Goal: Task Accomplishment & Management: Manage account settings

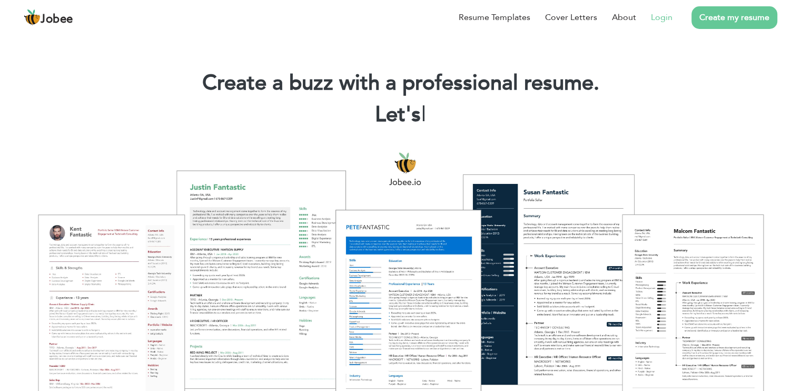
click at [659, 17] on link "Login" at bounding box center [662, 17] width 22 height 13
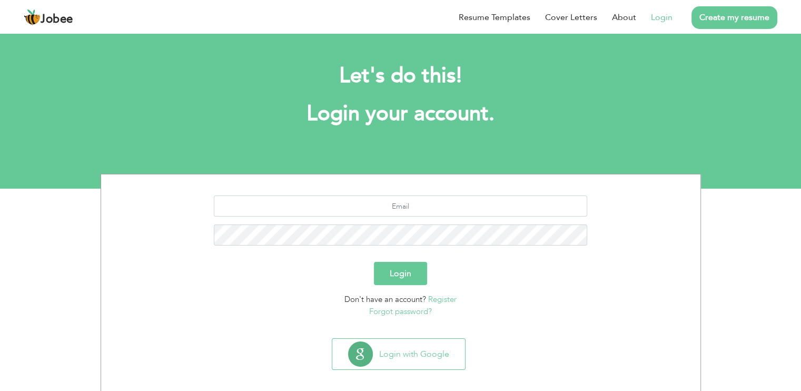
scroll to position [8, 0]
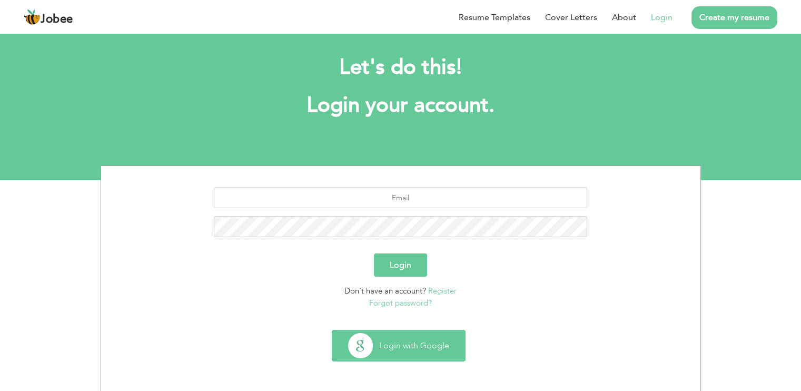
click at [425, 356] on button "Login with Google" at bounding box center [398, 345] width 133 height 31
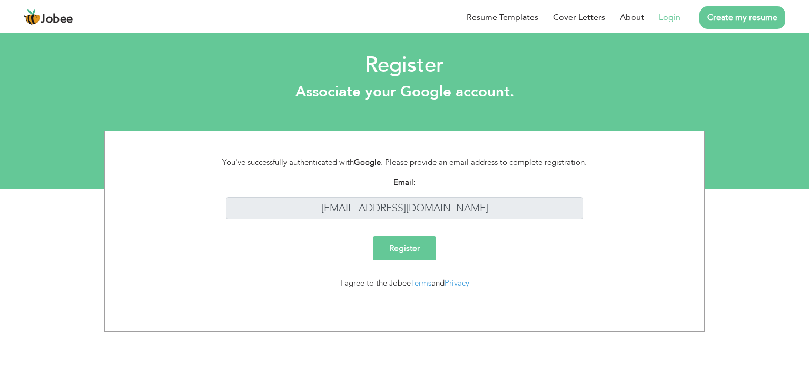
click at [419, 246] on input "Register" at bounding box center [404, 248] width 63 height 24
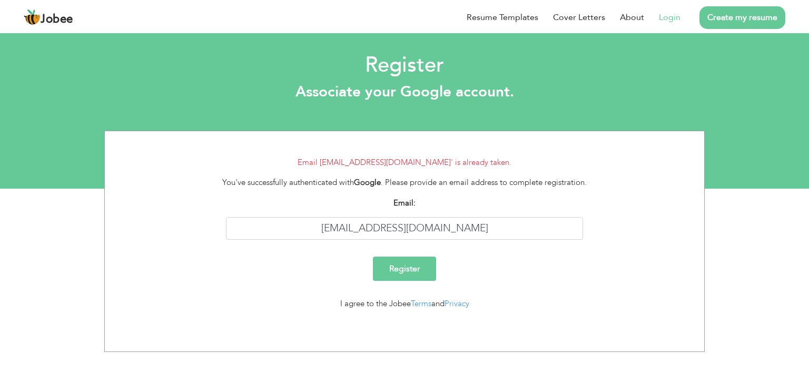
click at [669, 14] on link "Login" at bounding box center [670, 17] width 22 height 13
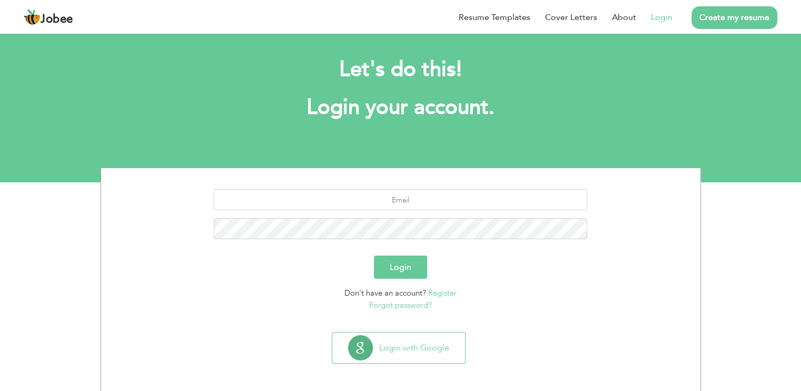
scroll to position [8, 0]
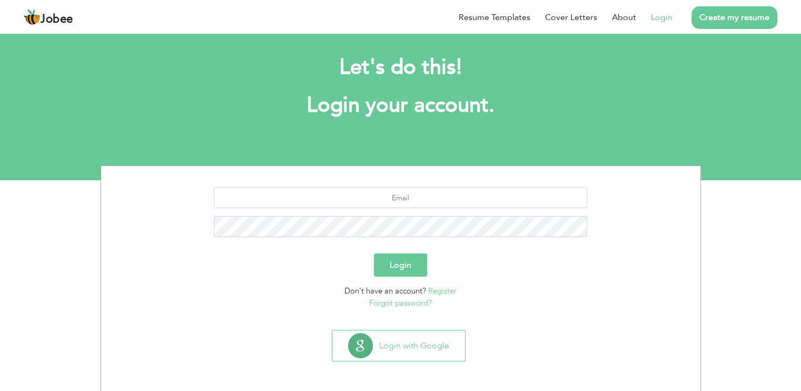
click at [418, 265] on button "Login" at bounding box center [400, 264] width 53 height 23
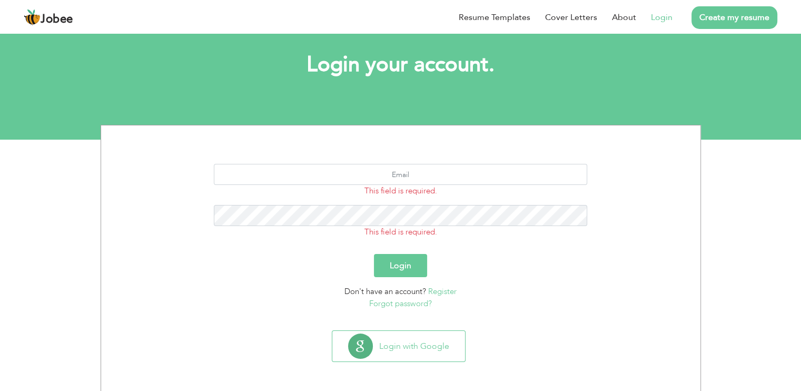
scroll to position [50, 0]
click at [415, 340] on button "Login with Google" at bounding box center [398, 345] width 133 height 31
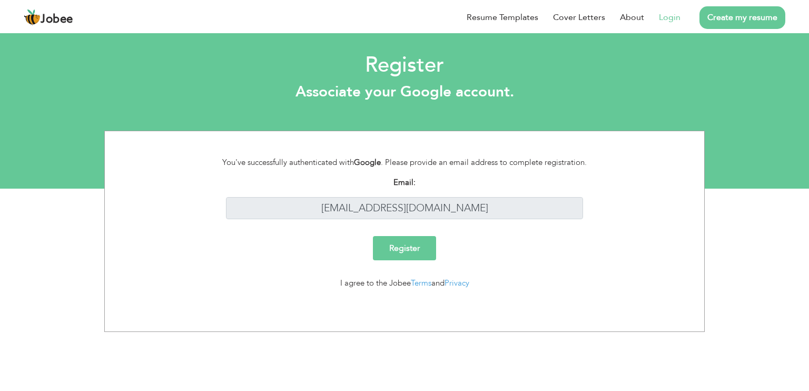
click at [671, 16] on link "Login" at bounding box center [670, 17] width 22 height 13
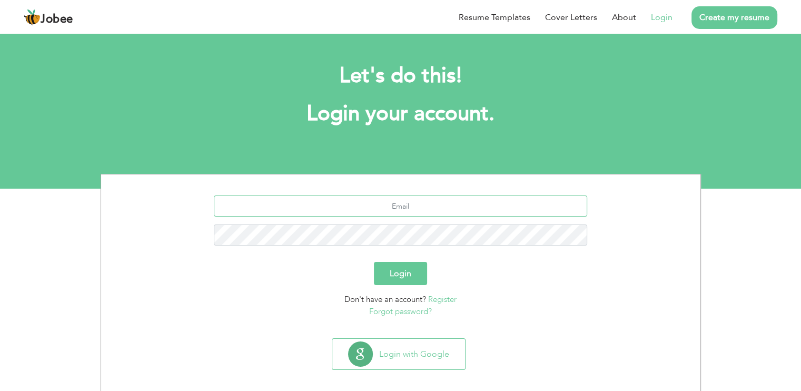
click at [407, 212] on input "text" at bounding box center [400, 205] width 373 height 21
type input "[EMAIL_ADDRESS][DOMAIN_NAME]"
click at [413, 312] on link "Forgot password?" at bounding box center [400, 311] width 63 height 11
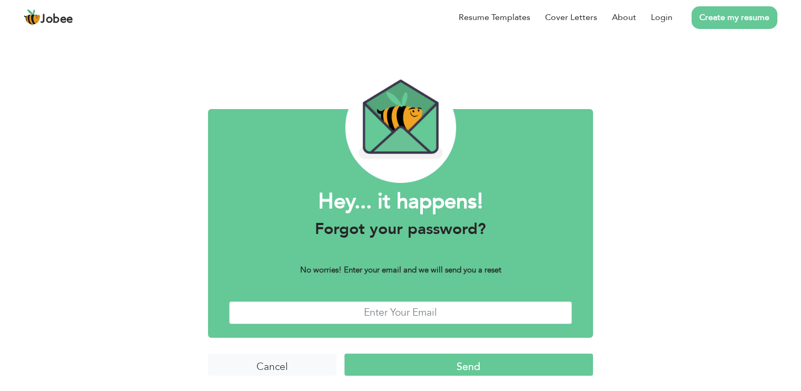
scroll to position [2, 0]
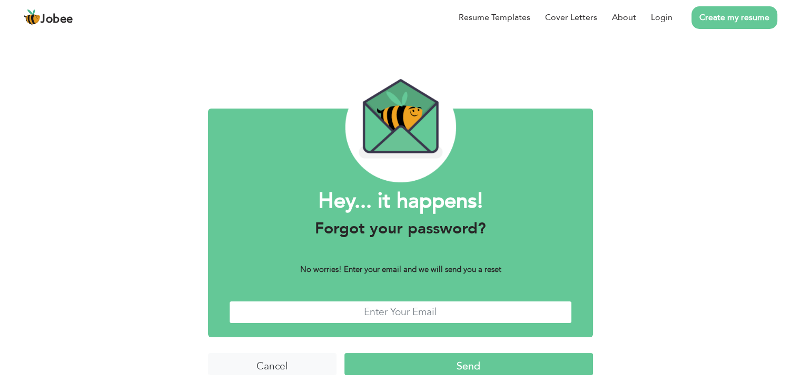
drag, startPoint x: 0, startPoint y: 0, endPoint x: 413, endPoint y: 312, distance: 517.4
click at [413, 312] on input "text" at bounding box center [400, 312] width 343 height 23
type input "[EMAIL_ADDRESS][DOMAIN_NAME]"
click at [391, 362] on input "Send" at bounding box center [468, 364] width 249 height 23
